Goal: Task Accomplishment & Management: Manage account settings

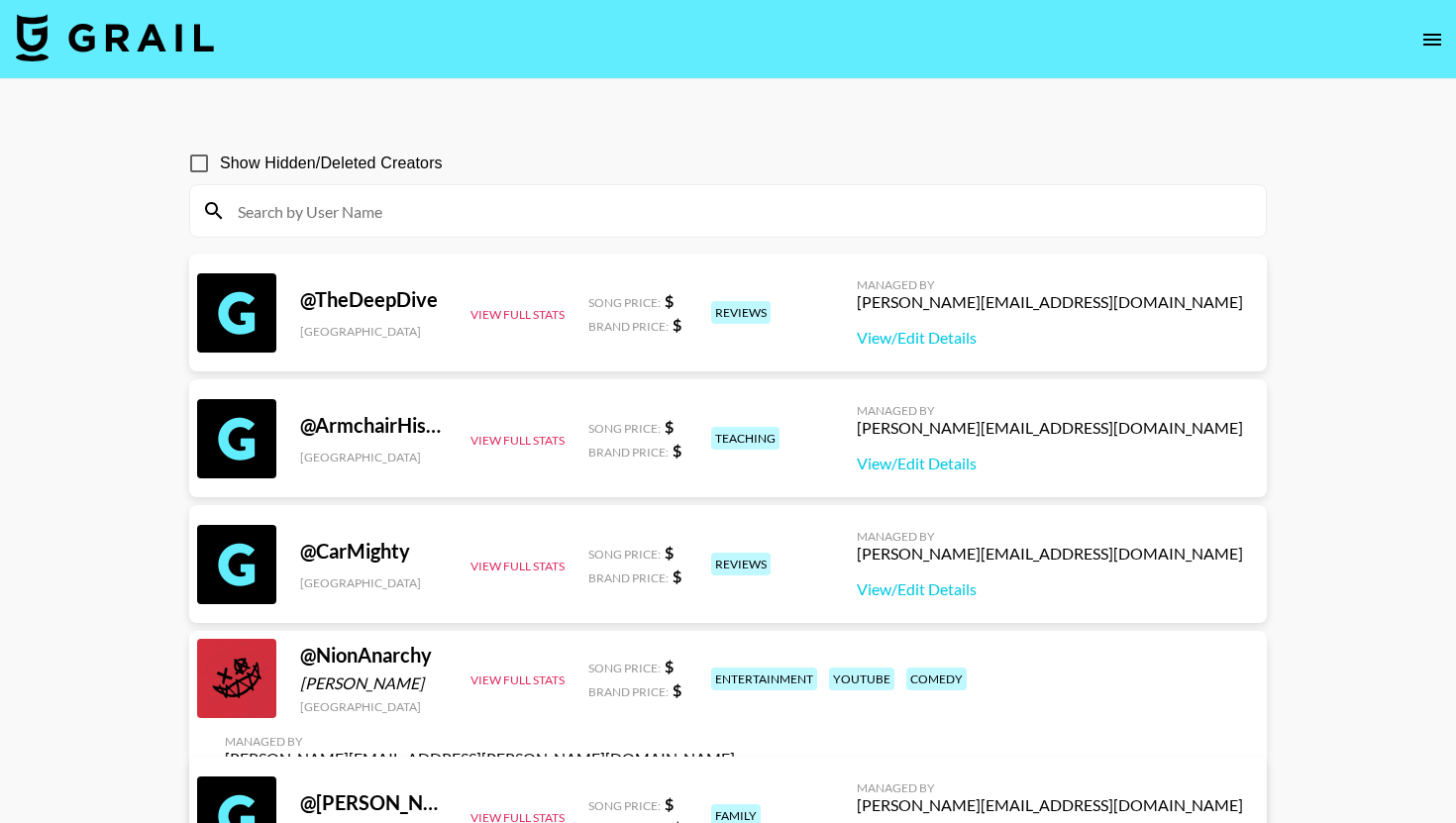
click at [95, 52] on img at bounding box center [114, 38] width 198 height 48
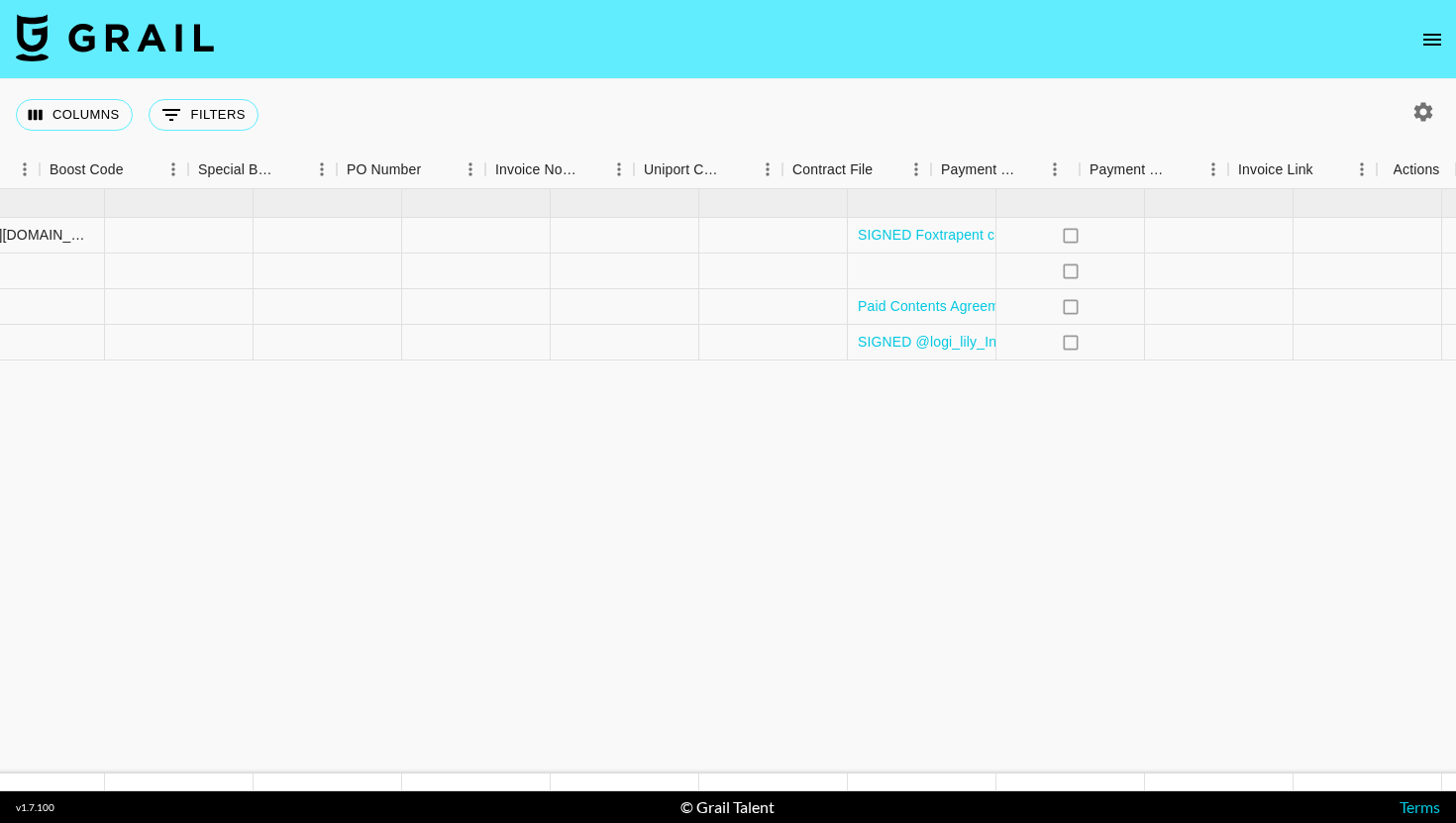
scroll to position [0, 2749]
click at [1414, 227] on icon "select merge strategy" at bounding box center [1416, 235] width 4 height 16
click at [1359, 420] on div "Approve" at bounding box center [1373, 421] width 61 height 24
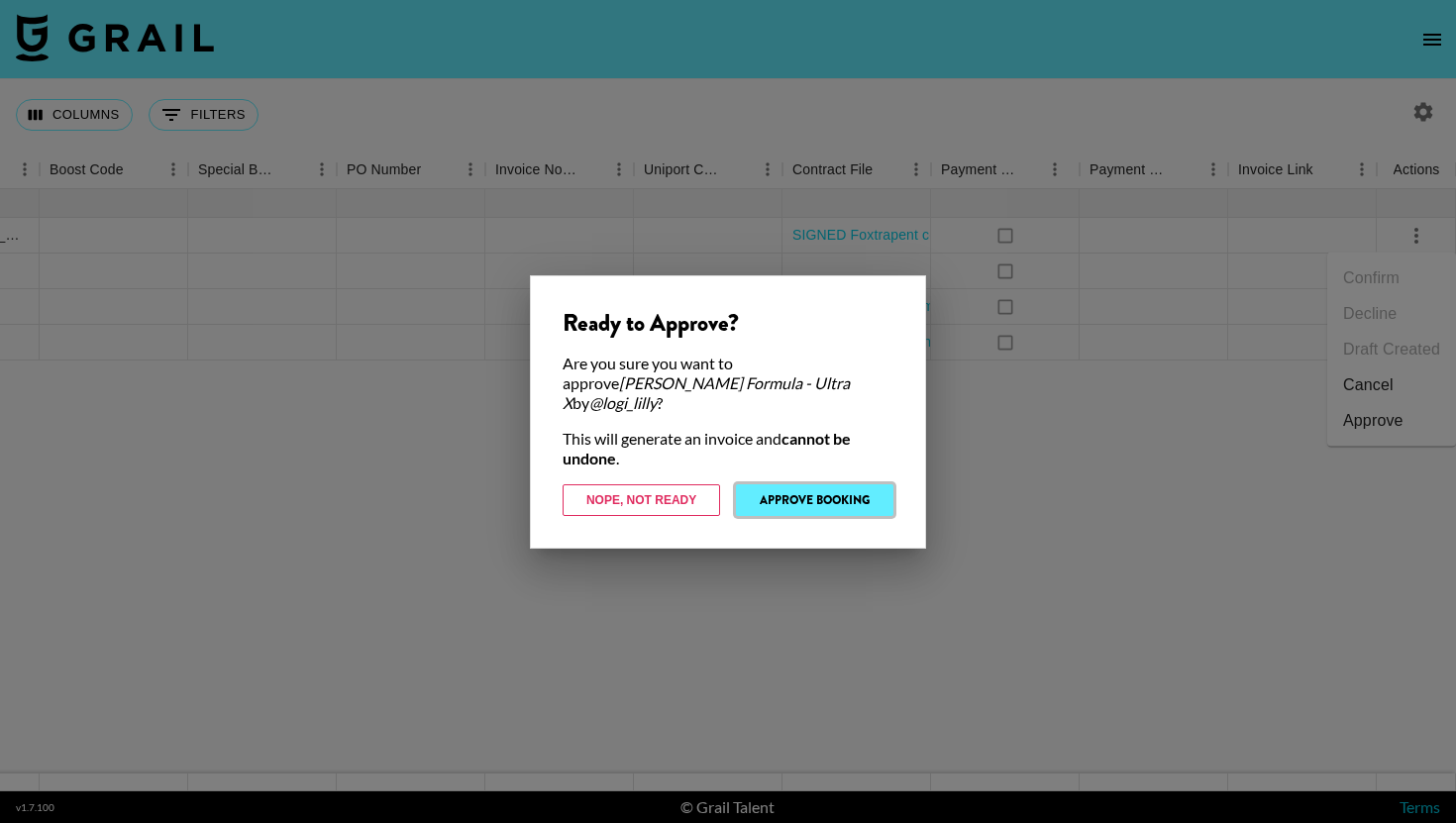
click at [828, 491] on button "Approve Booking" at bounding box center [814, 500] width 158 height 32
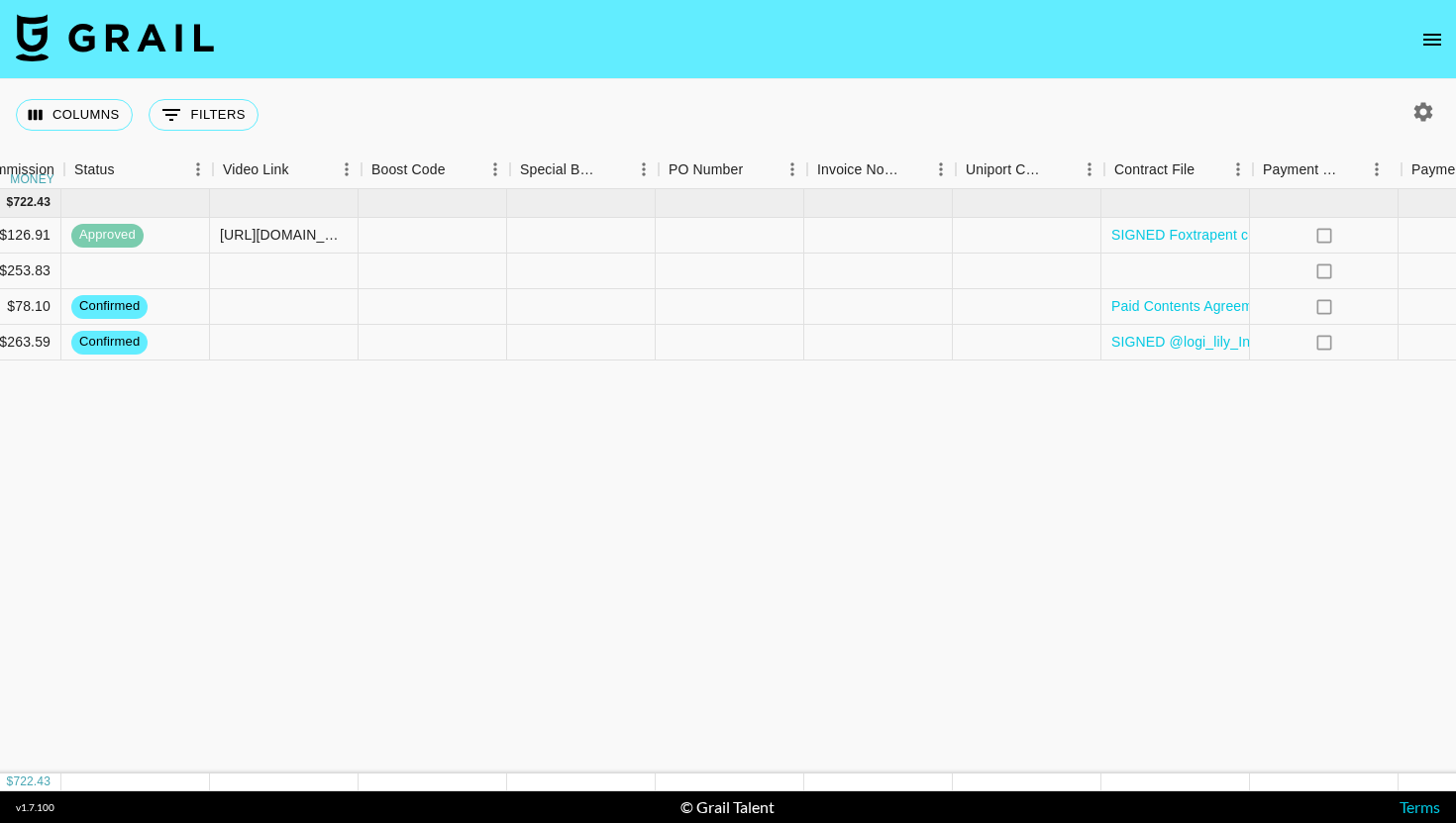
scroll to position [0, 2426]
click at [894, 237] on div at bounding box center [882, 235] width 149 height 36
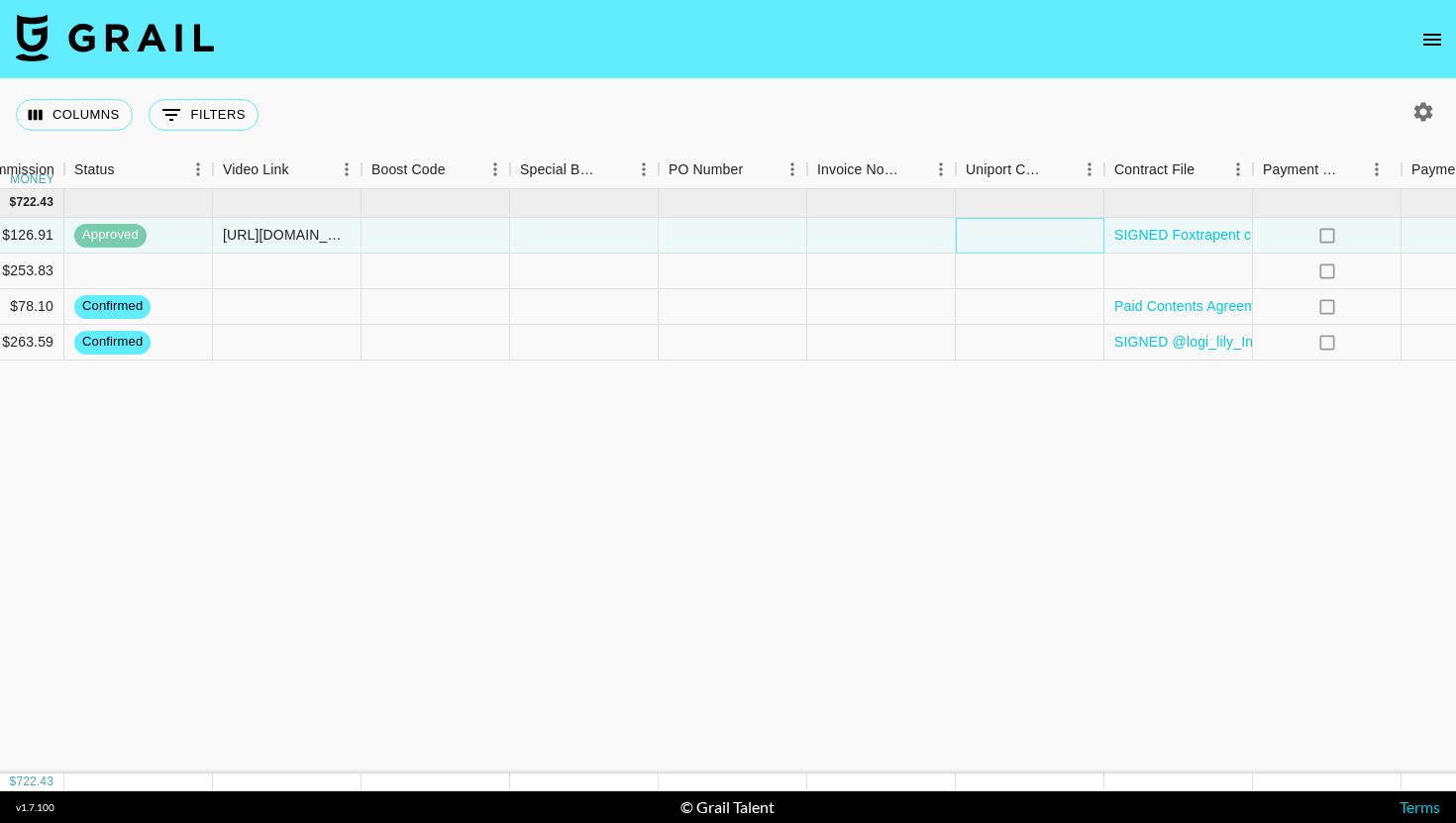
click at [986, 240] on div at bounding box center [1030, 235] width 149 height 36
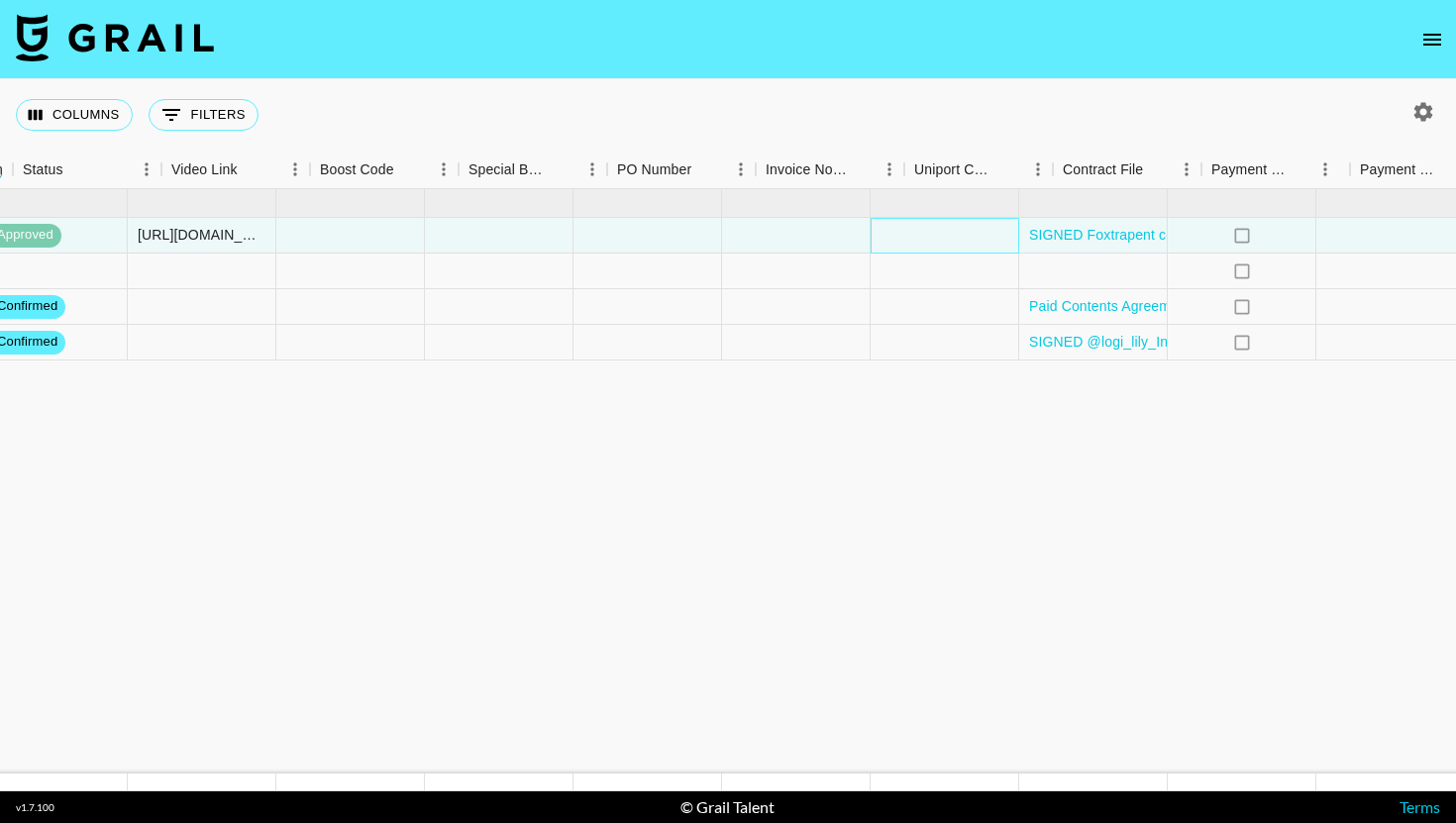
scroll to position [0, 2749]
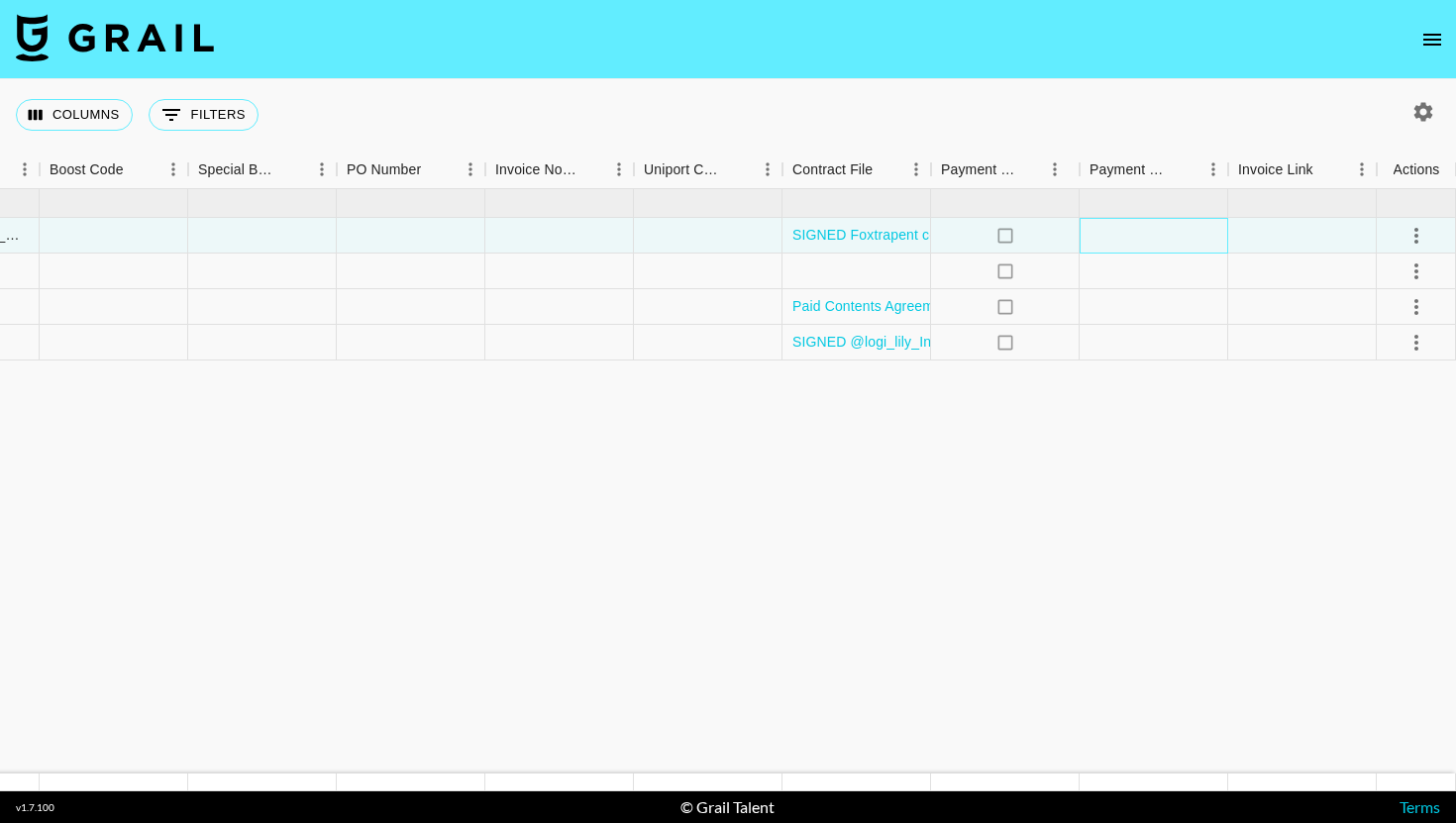
click at [1106, 230] on div at bounding box center [1154, 235] width 149 height 36
click at [1258, 233] on div at bounding box center [1303, 235] width 149 height 36
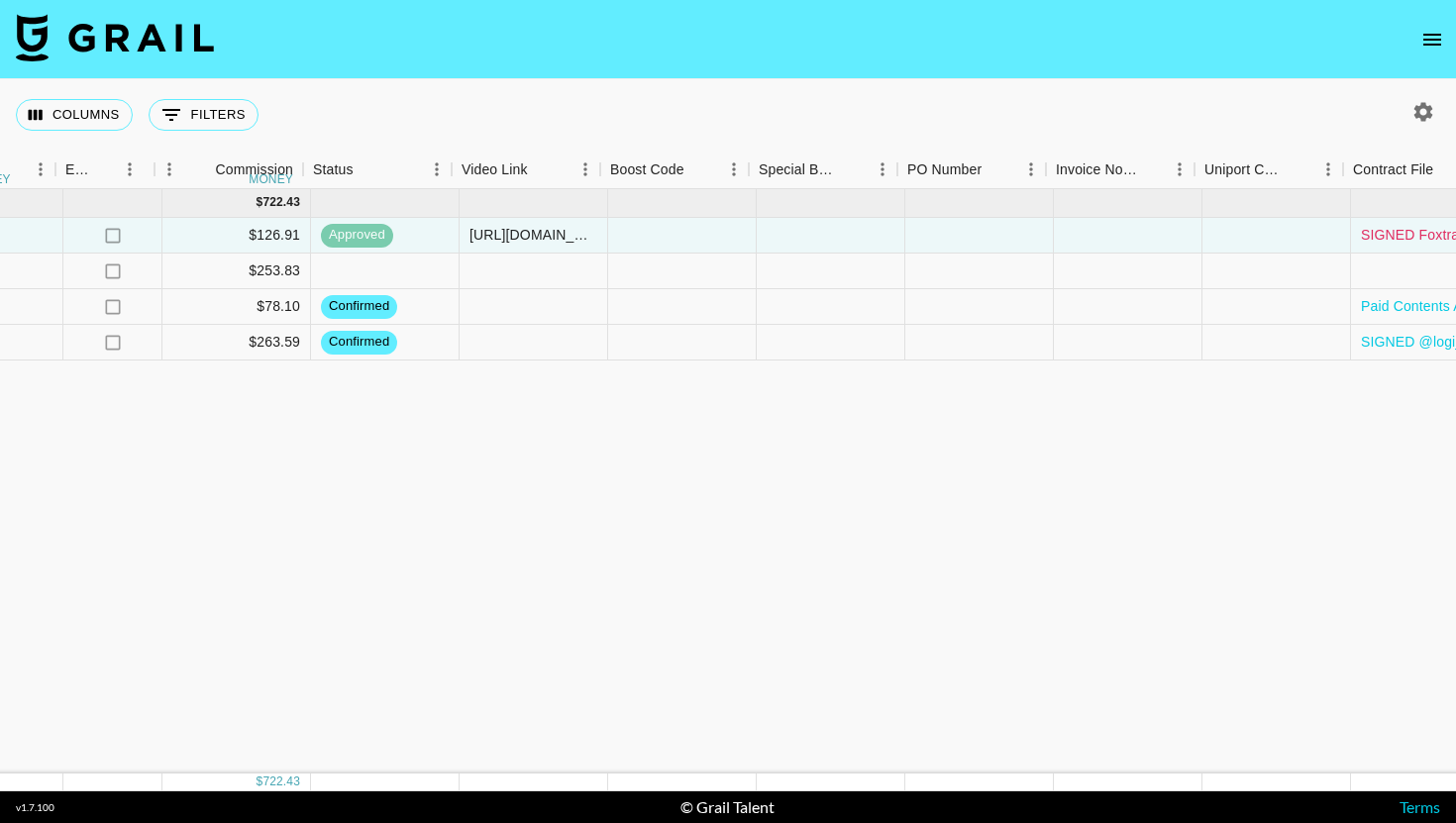
scroll to position [0, 2188]
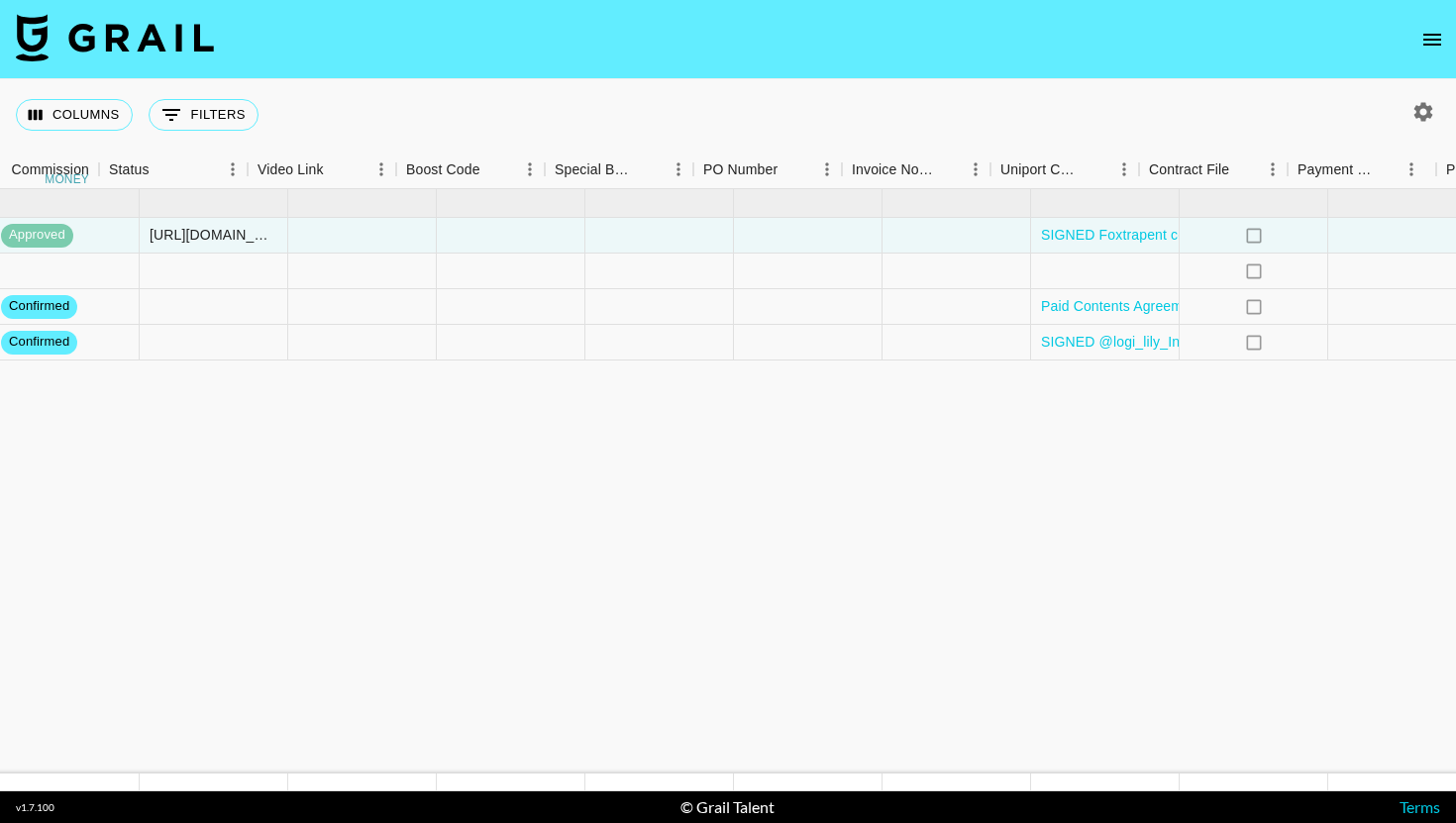
scroll to position [0, 2749]
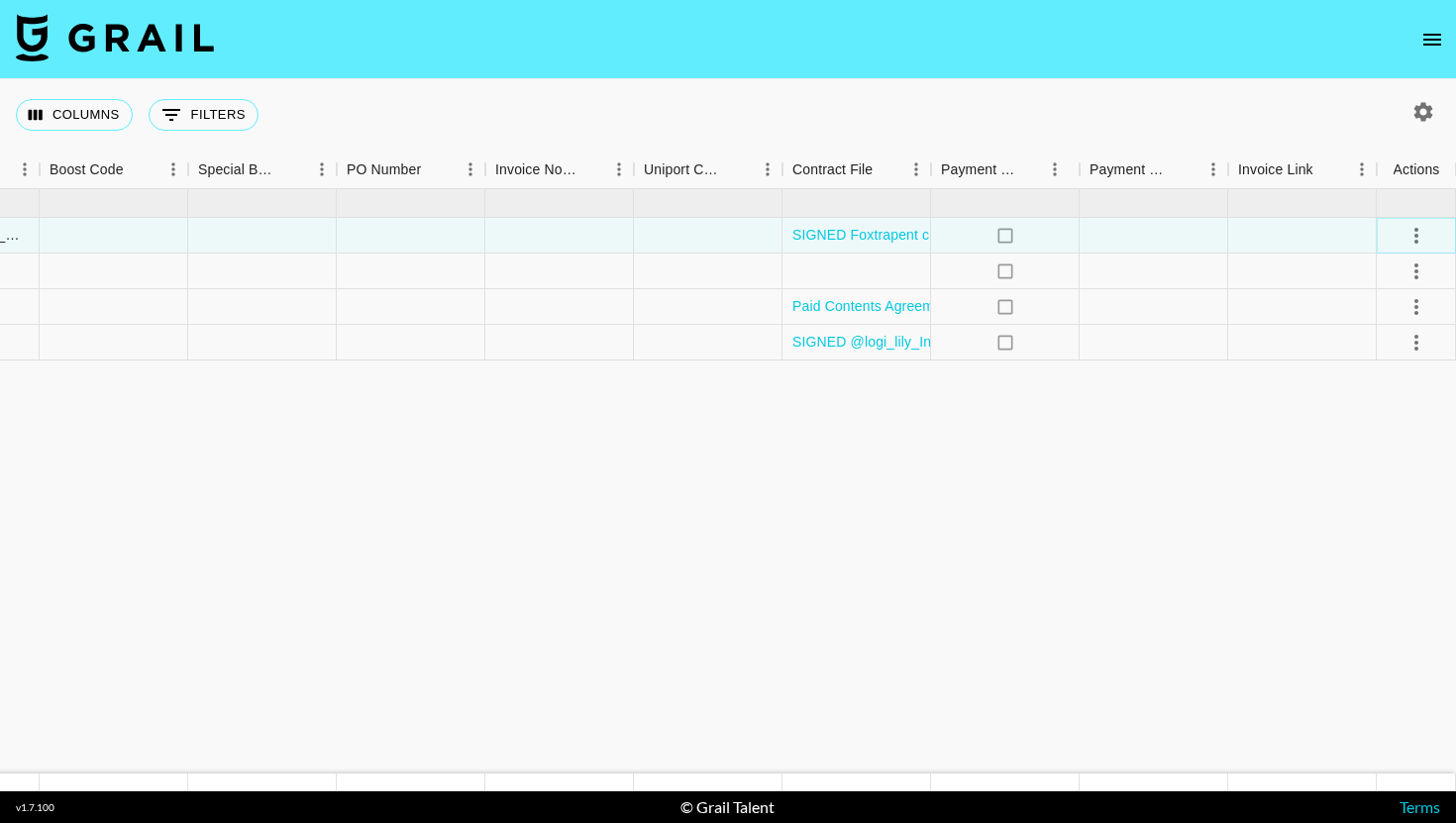
click at [1420, 241] on icon "select merge strategy" at bounding box center [1416, 235] width 24 height 24
click at [599, 236] on div at bounding box center [560, 235] width 149 height 36
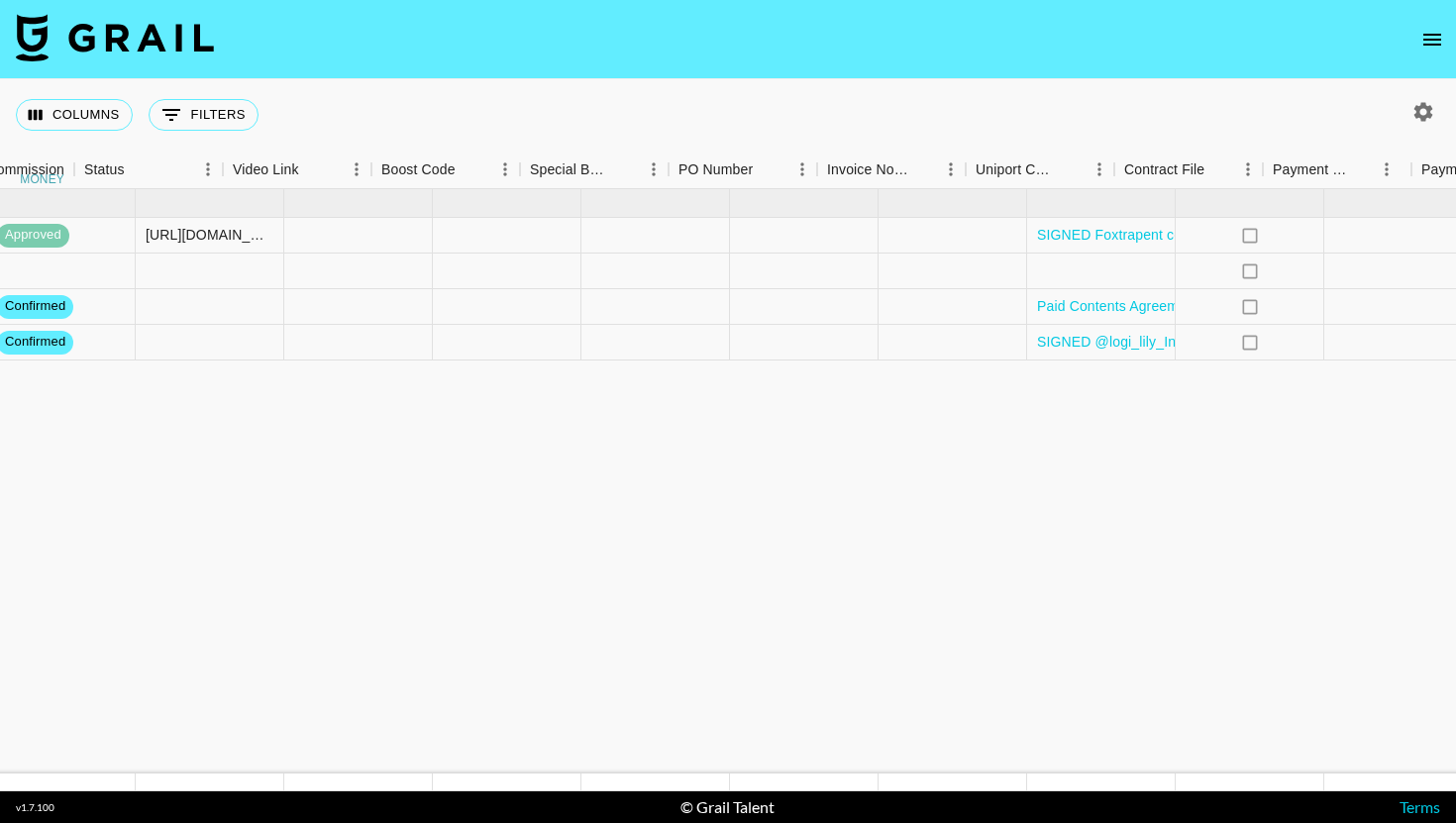
scroll to position [0, 2749]
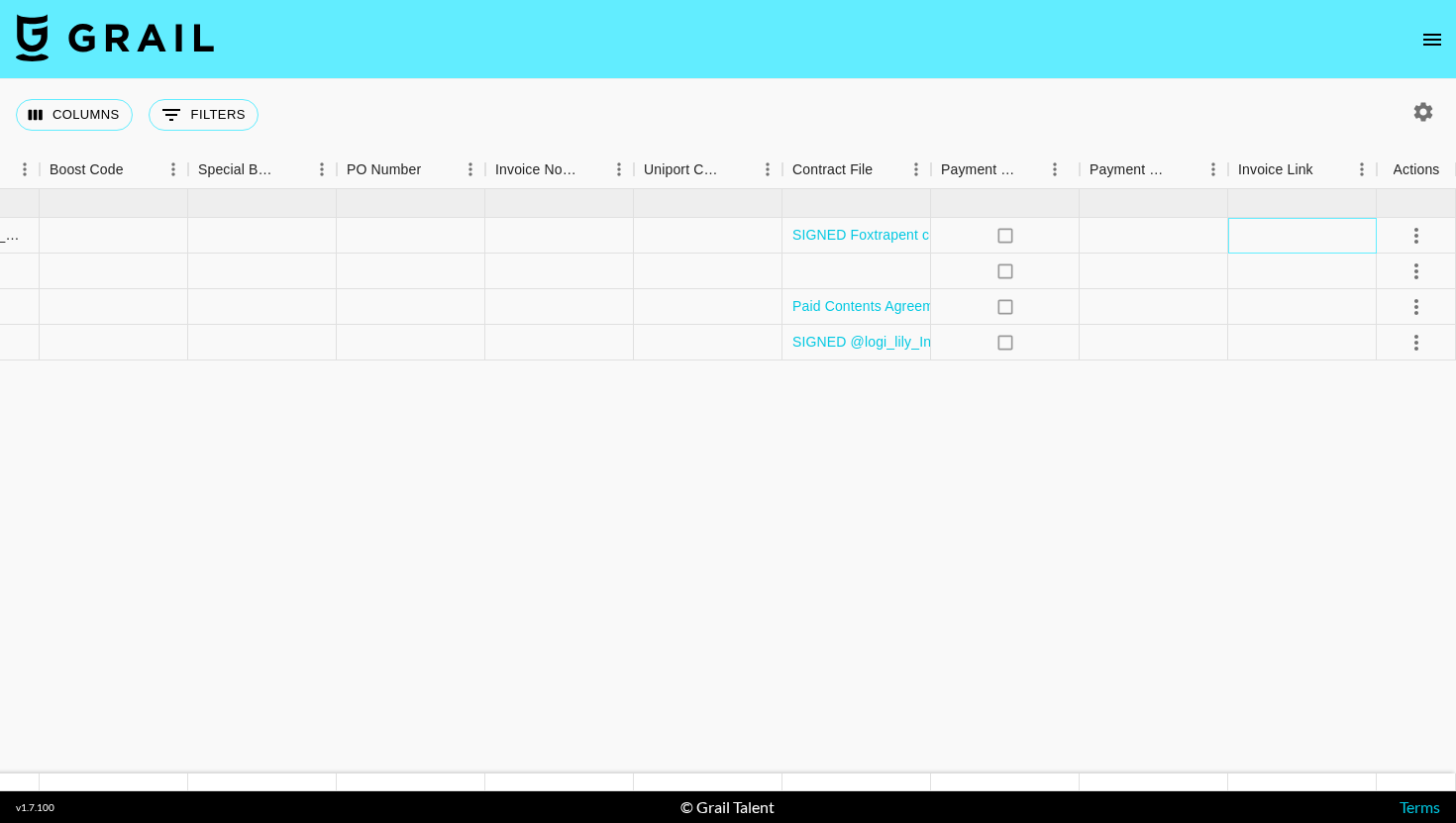
click at [1247, 240] on div at bounding box center [1303, 235] width 149 height 36
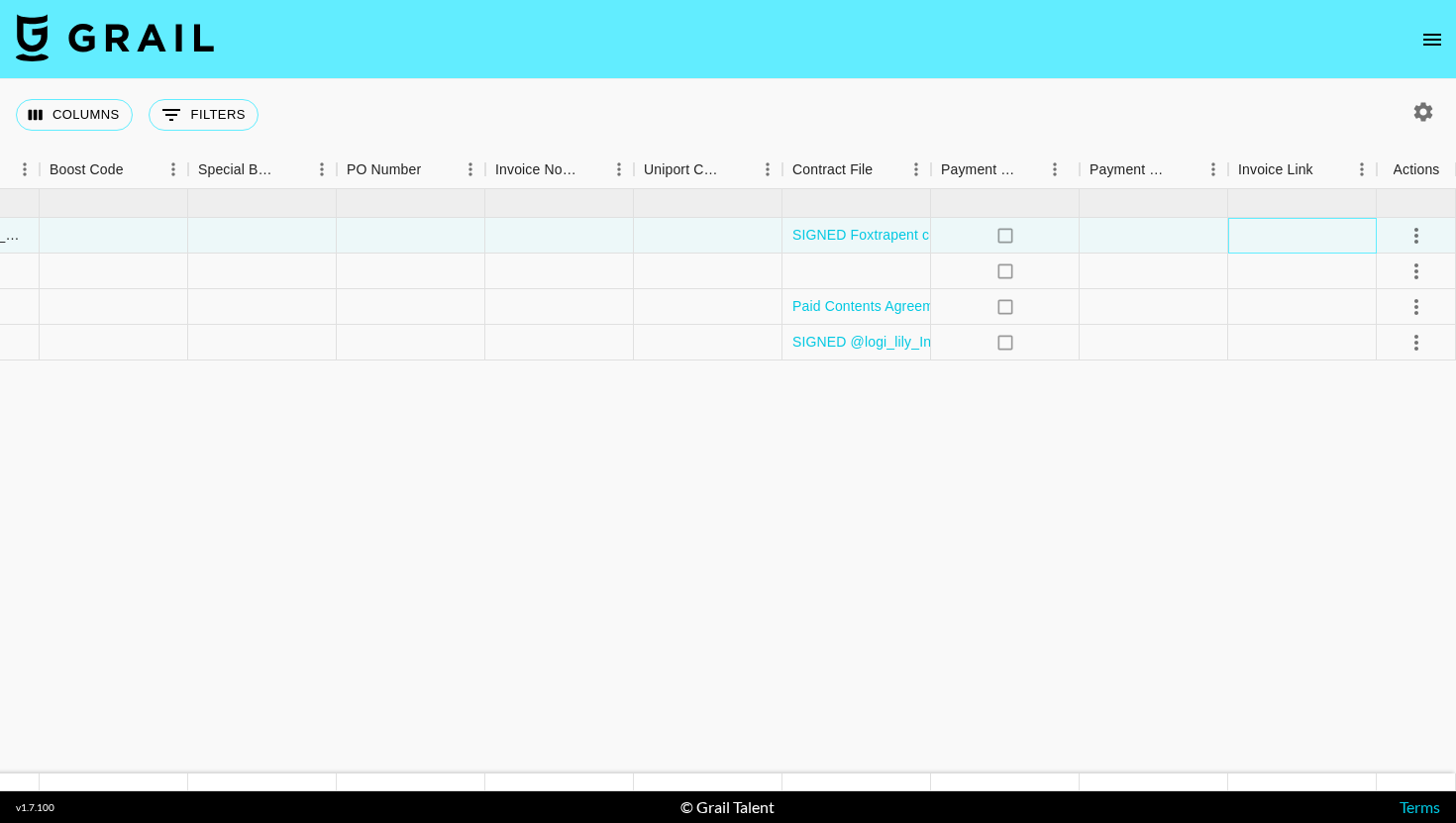
click at [1247, 240] on div at bounding box center [1303, 235] width 149 height 36
click at [1283, 237] on div at bounding box center [1303, 235] width 149 height 36
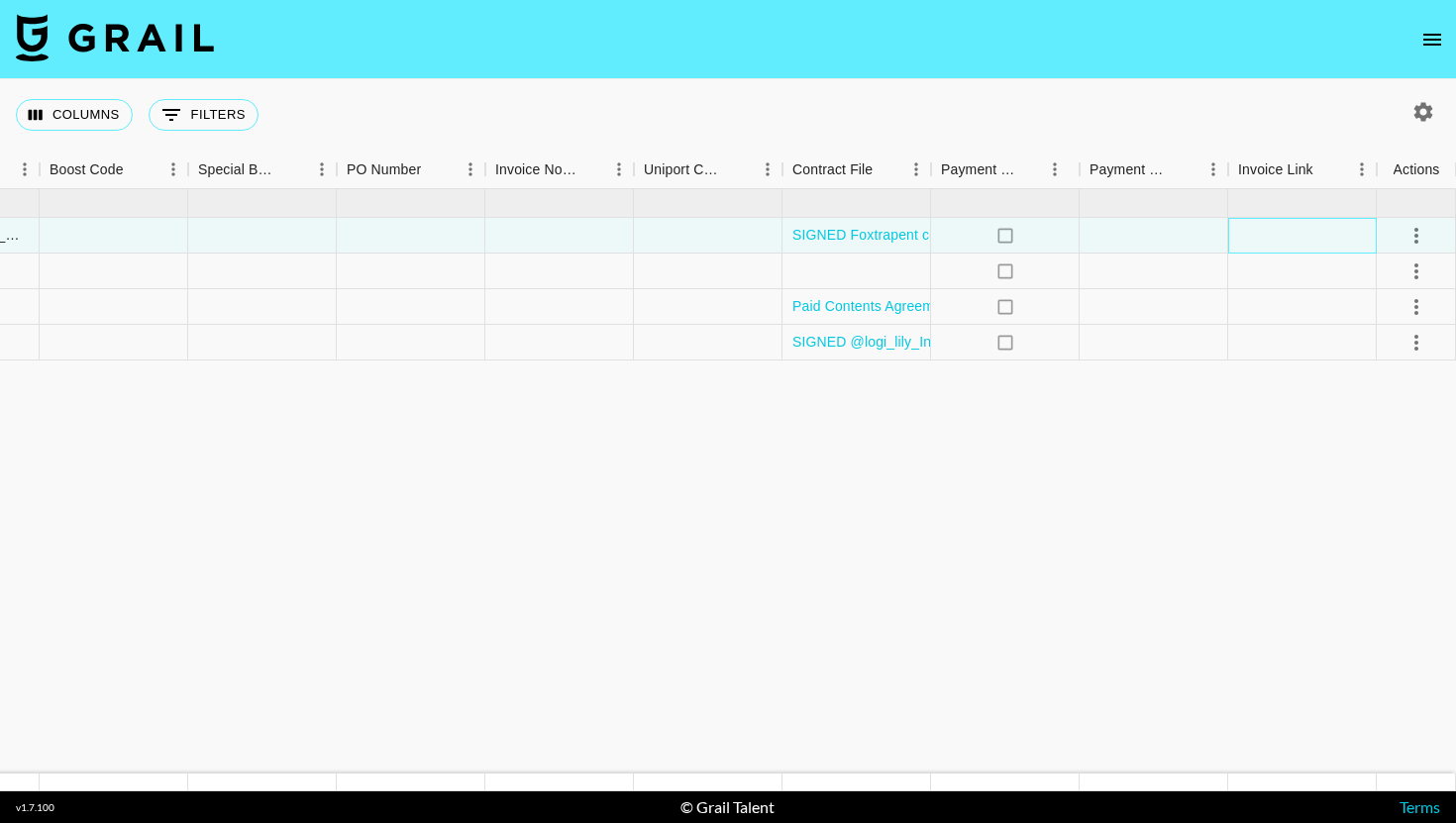
click at [1283, 237] on div at bounding box center [1303, 235] width 149 height 36
click at [1000, 238] on icon "no" at bounding box center [1005, 235] width 20 height 20
click at [1117, 244] on div at bounding box center [1154, 235] width 149 height 36
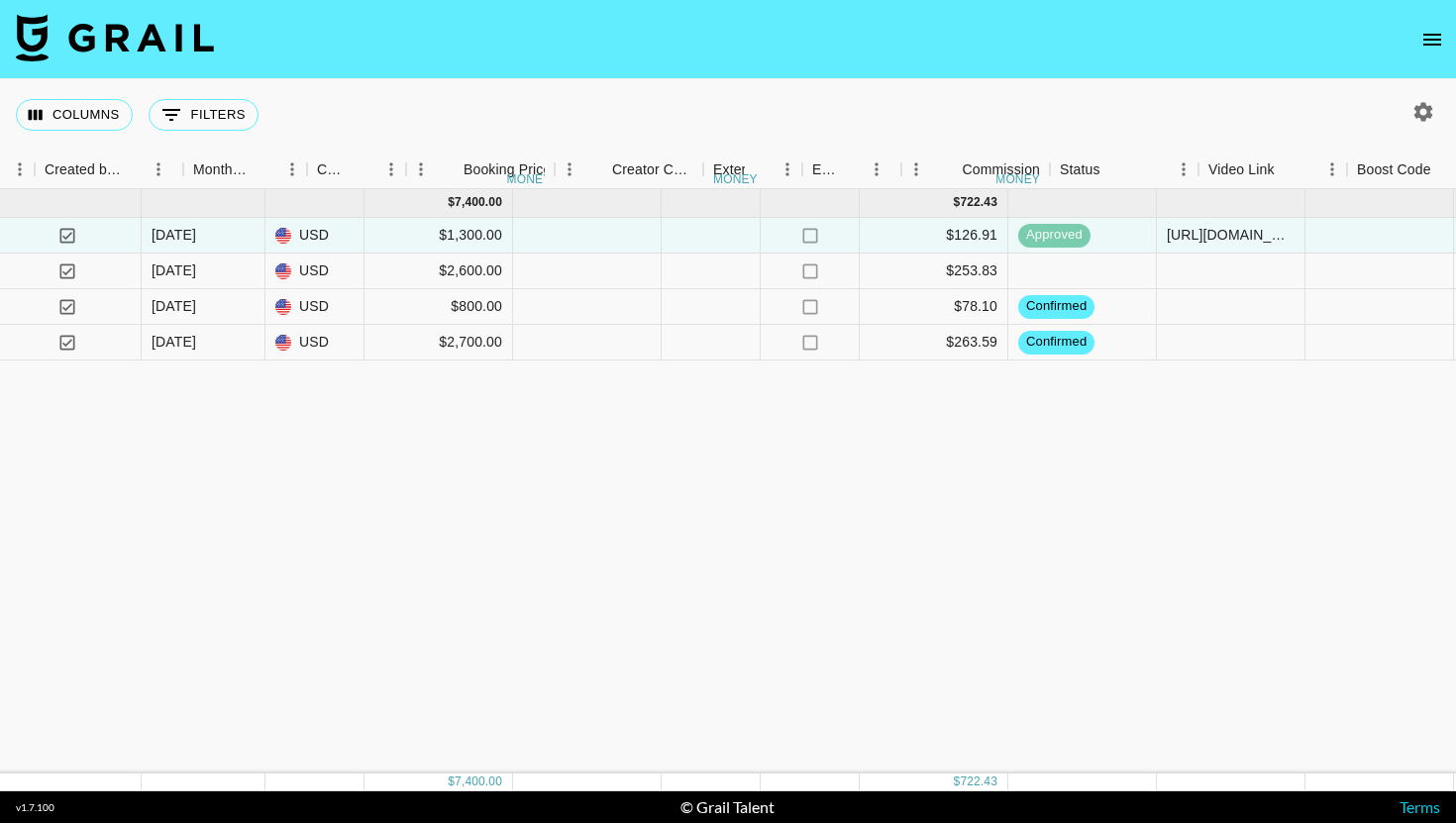
scroll to position [0, 1502]
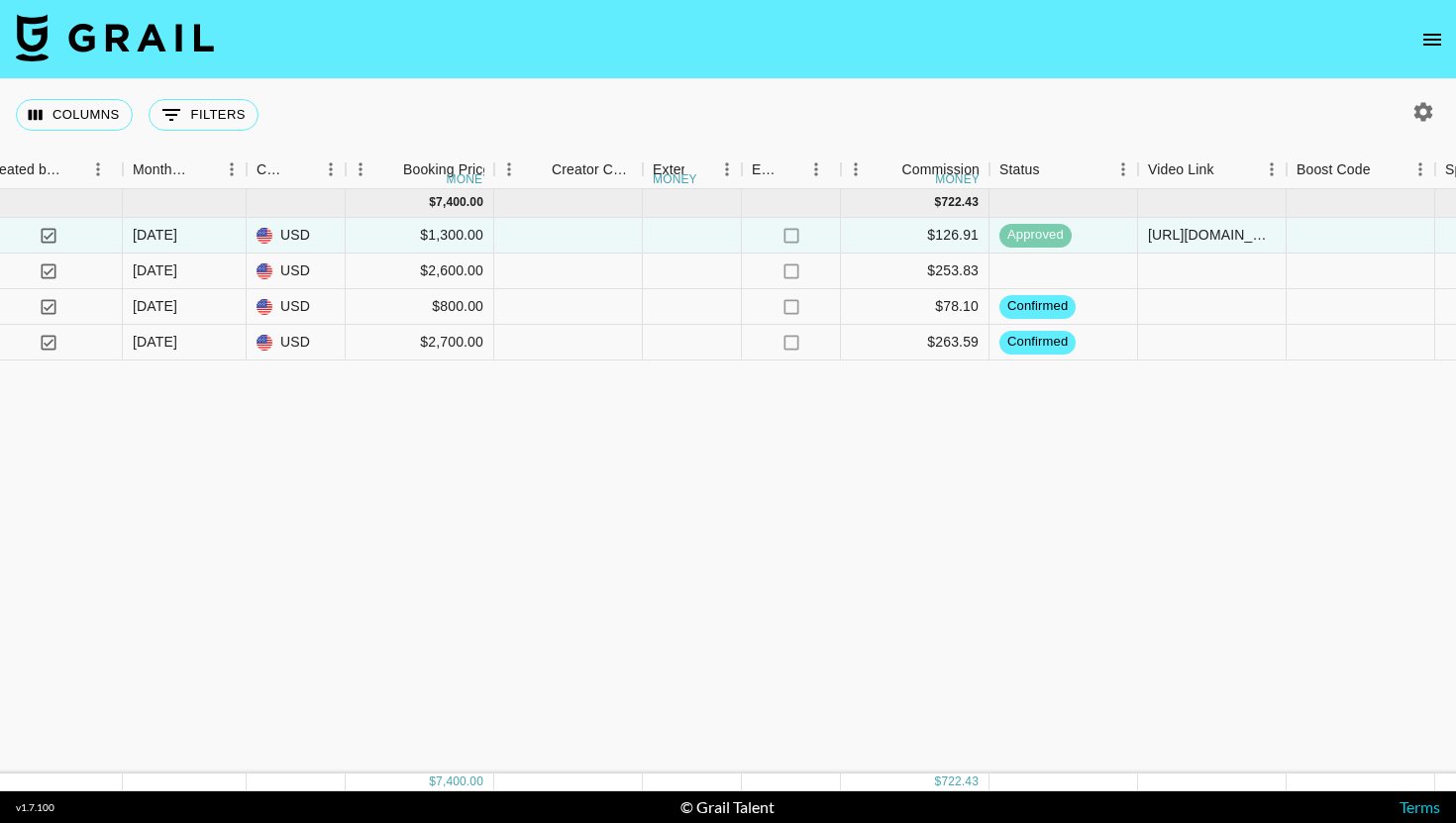
click at [941, 411] on div "Sep '25 ( 4 ) $ 7,400.00 $ 722.43 0tEJNGE29JOCScQ5o86v recNsaUyf2NK2U7sN logi_l…" at bounding box center [601, 480] width 4205 height 584
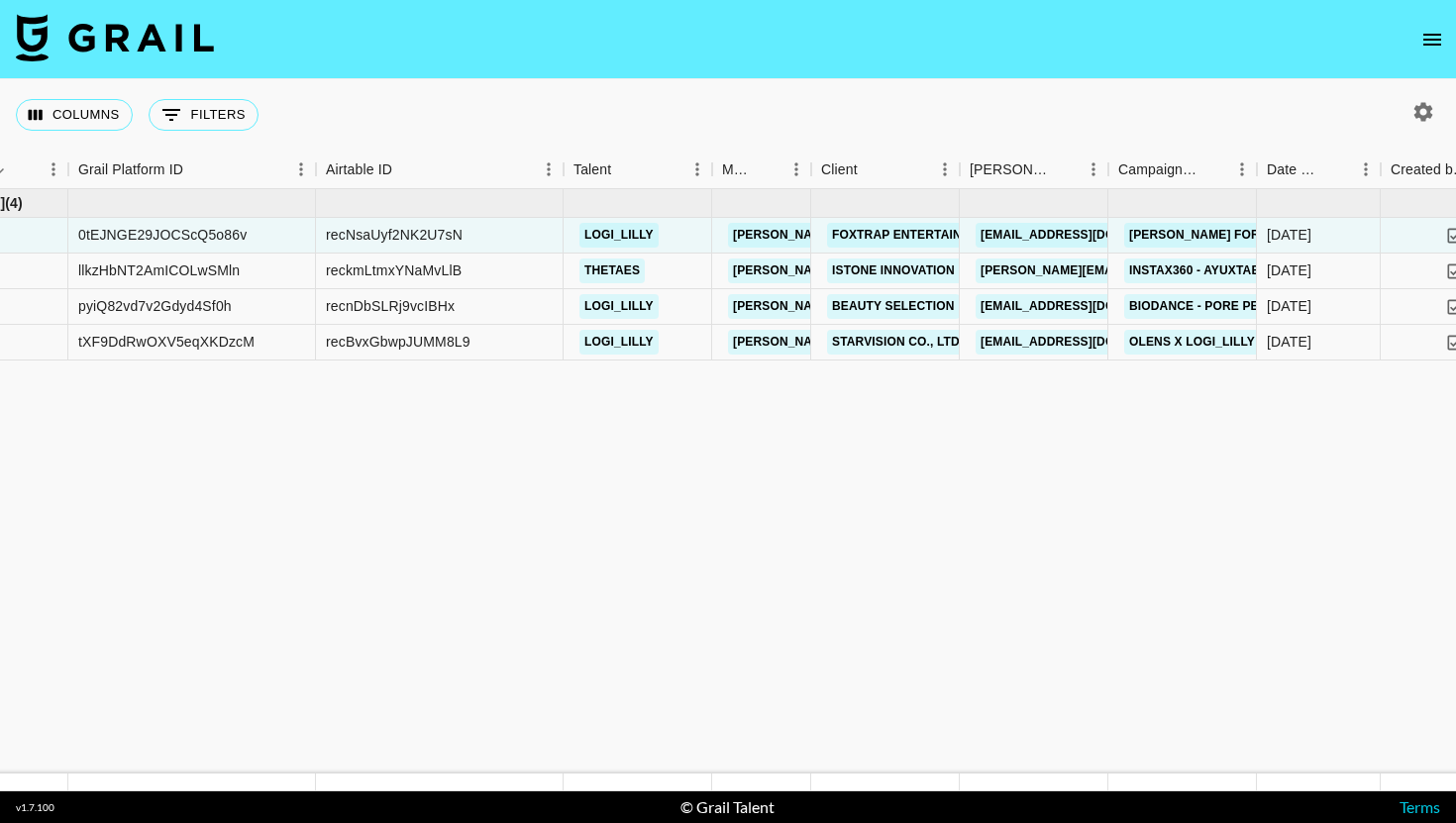
scroll to position [0, 0]
